Goal: Task Accomplishment & Management: Use online tool/utility

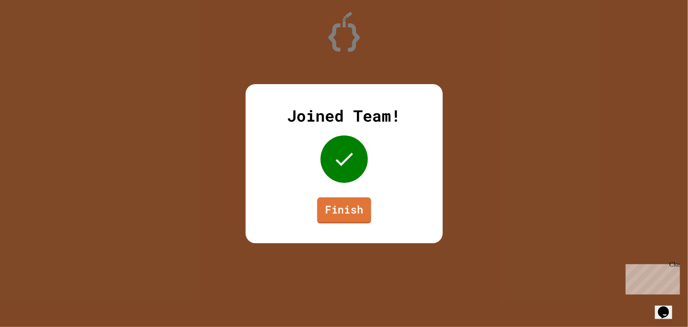
click at [325, 210] on link "Finish" at bounding box center [344, 210] width 54 height 26
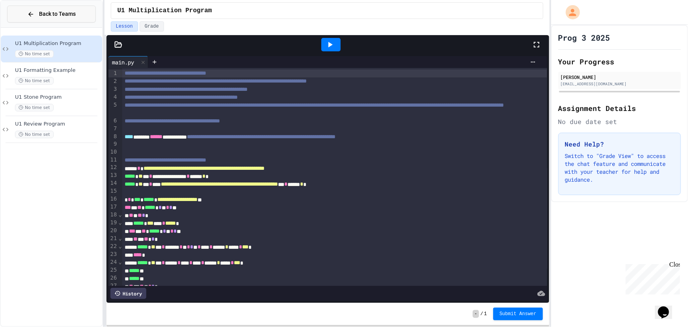
click at [39, 9] on button "Back to Teams" at bounding box center [51, 14] width 89 height 17
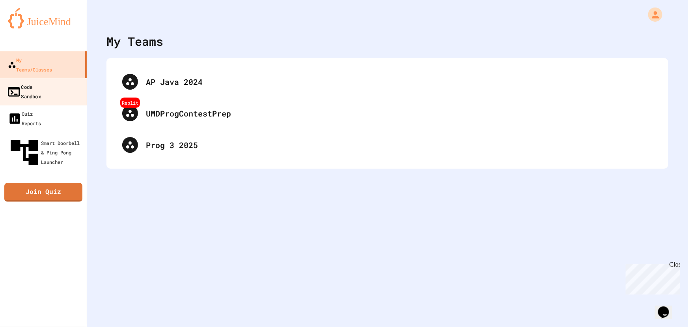
click at [61, 78] on link "Code Sandbox" at bounding box center [44, 92] width 90 height 28
